Goal: Task Accomplishment & Management: Use online tool/utility

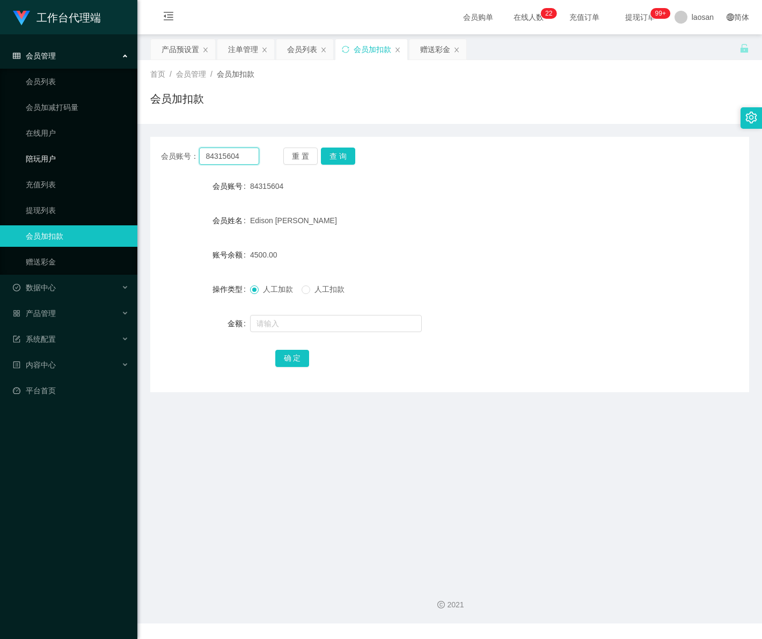
drag, startPoint x: 176, startPoint y: 160, endPoint x: 113, endPoint y: 146, distance: 64.8
click at [109, 146] on section "工作台代理端 会员管理 会员列表 会员加减打码量 在线用户 陪玩用户 充值列表 提现列表 会员加扣款 赠送彩金 数据中心 产品管理 注单管理 产品列表 产品预…" at bounding box center [381, 311] width 762 height 623
click at [342, 157] on button "查 询" at bounding box center [338, 156] width 34 height 17
click at [274, 326] on input "text" at bounding box center [336, 323] width 172 height 17
type input "5500"
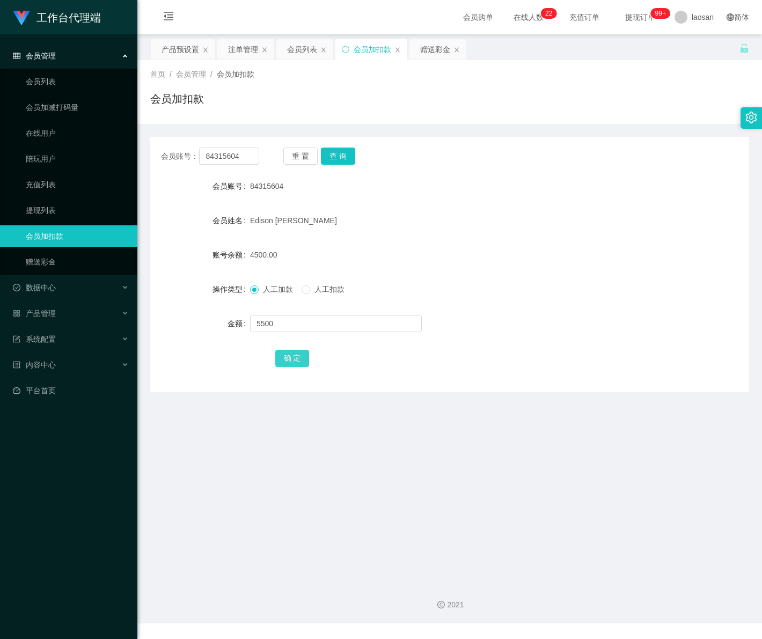
click at [294, 363] on button "确 定" at bounding box center [292, 358] width 34 height 17
click at [60, 62] on div "会员管理" at bounding box center [68, 55] width 137 height 21
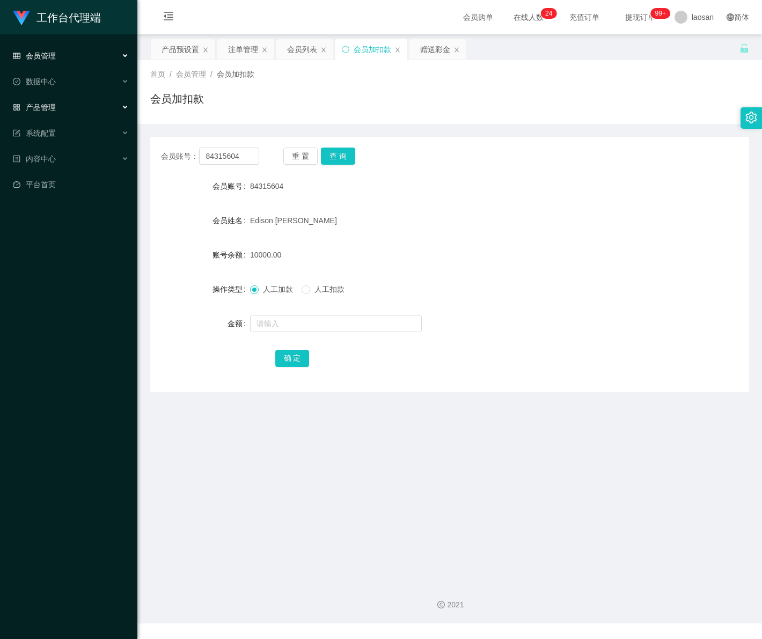
click at [51, 106] on span "产品管理" at bounding box center [34, 107] width 43 height 9
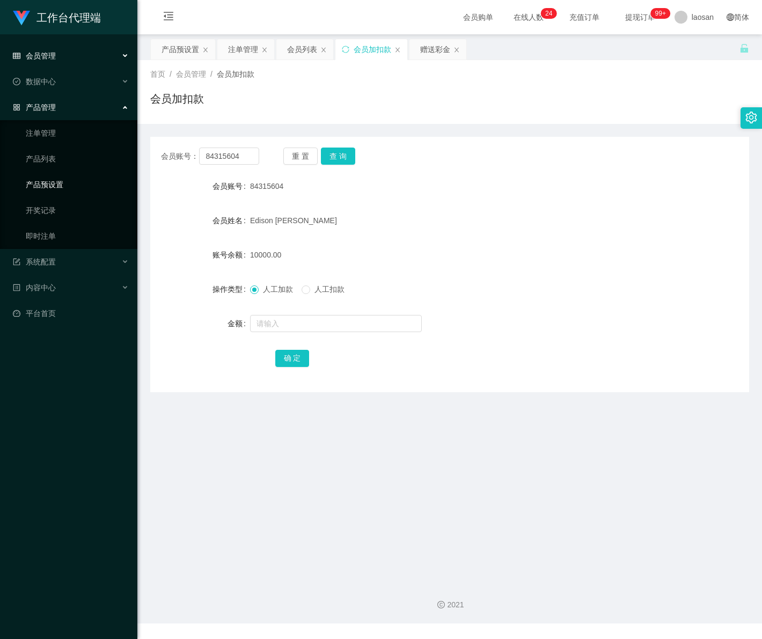
click at [69, 180] on link "产品预设置" at bounding box center [77, 184] width 103 height 21
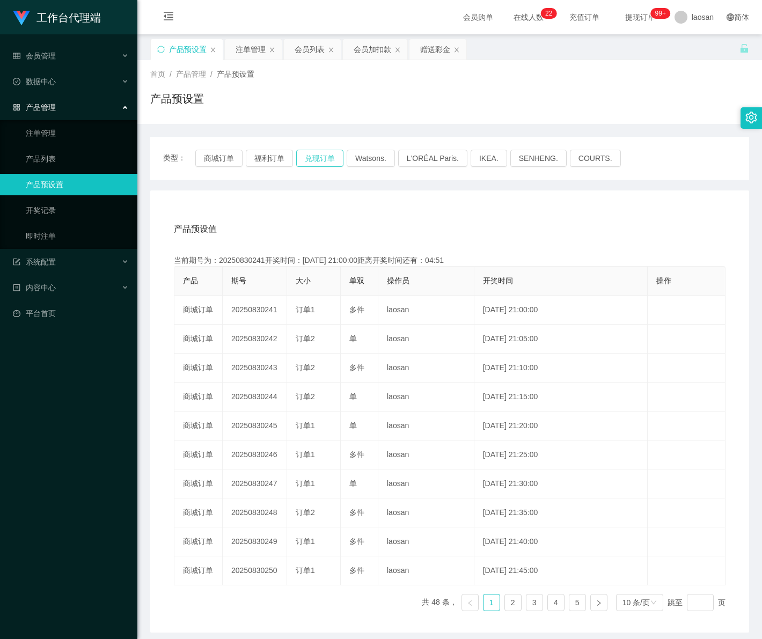
click at [317, 157] on button "兑现订单" at bounding box center [319, 158] width 47 height 17
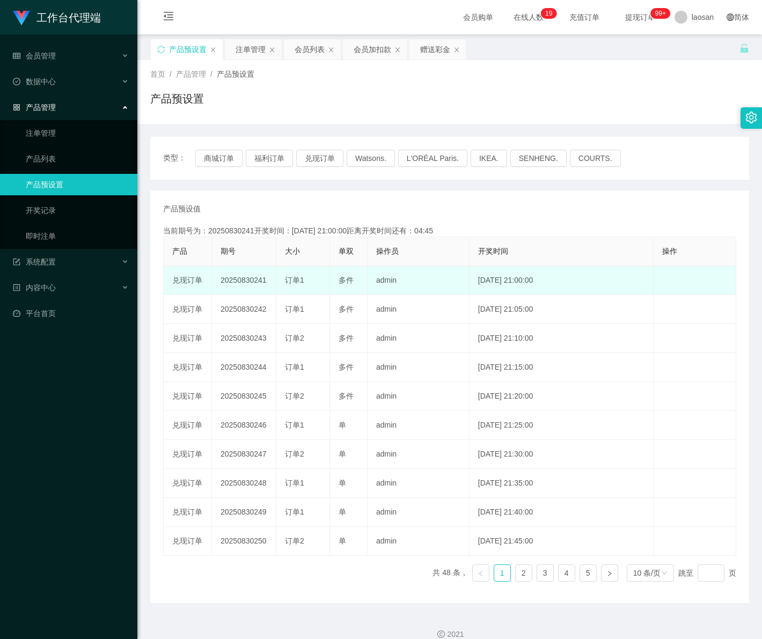
drag, startPoint x: 253, startPoint y: 282, endPoint x: 267, endPoint y: 282, distance: 13.4
click at [267, 282] on td "20250830241" at bounding box center [244, 280] width 64 height 29
click at [253, 280] on td "20250830241" at bounding box center [244, 280] width 64 height 29
drag, startPoint x: 251, startPoint y: 279, endPoint x: 267, endPoint y: 282, distance: 16.3
click at [267, 282] on td "20250830241" at bounding box center [244, 280] width 64 height 29
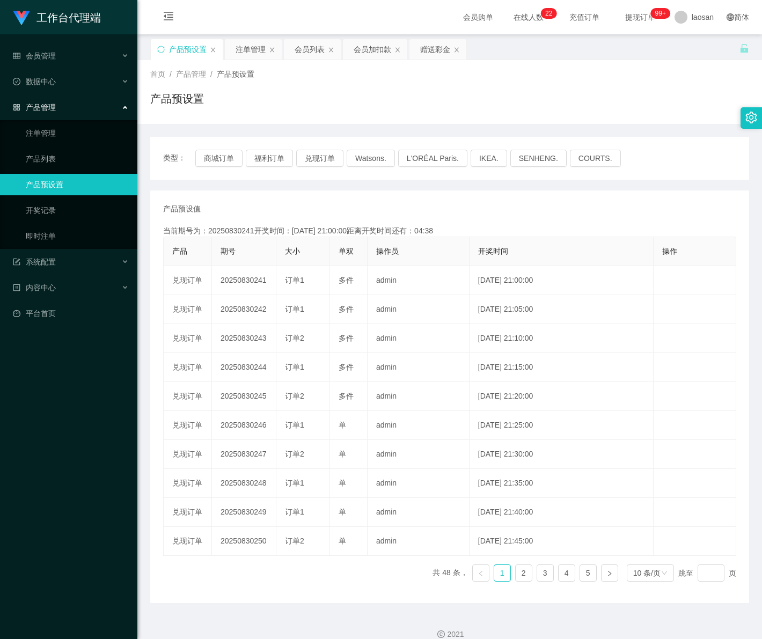
copy td "241"
click at [90, 132] on link "注单管理" at bounding box center [77, 132] width 103 height 21
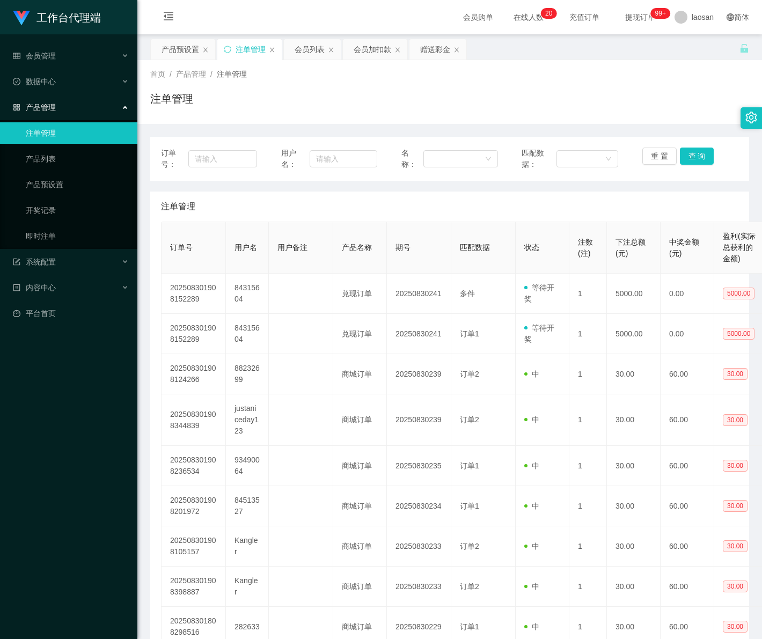
click at [51, 135] on link "注单管理" at bounding box center [77, 132] width 103 height 21
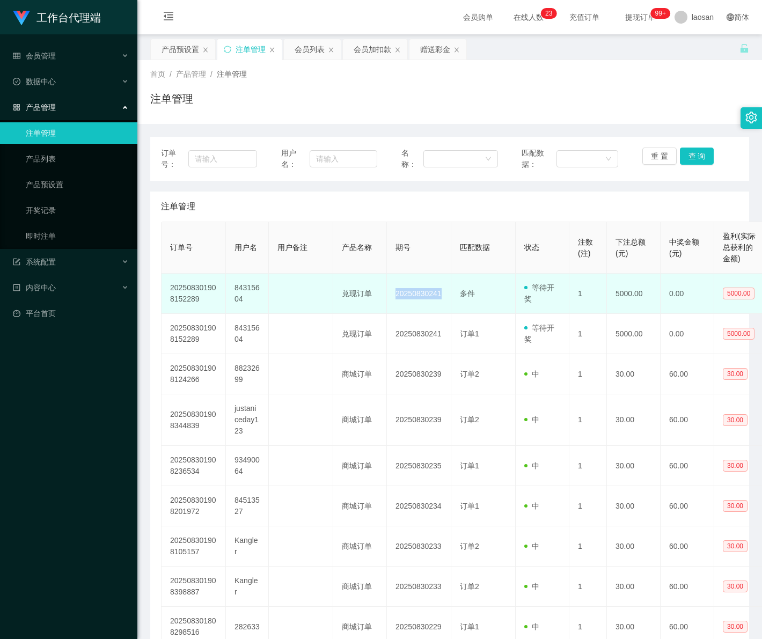
drag, startPoint x: 395, startPoint y: 293, endPoint x: 445, endPoint y: 296, distance: 50.5
click at [445, 296] on td "20250830241" at bounding box center [419, 294] width 64 height 40
copy td "20250830241"
